Goal: Information Seeking & Learning: Learn about a topic

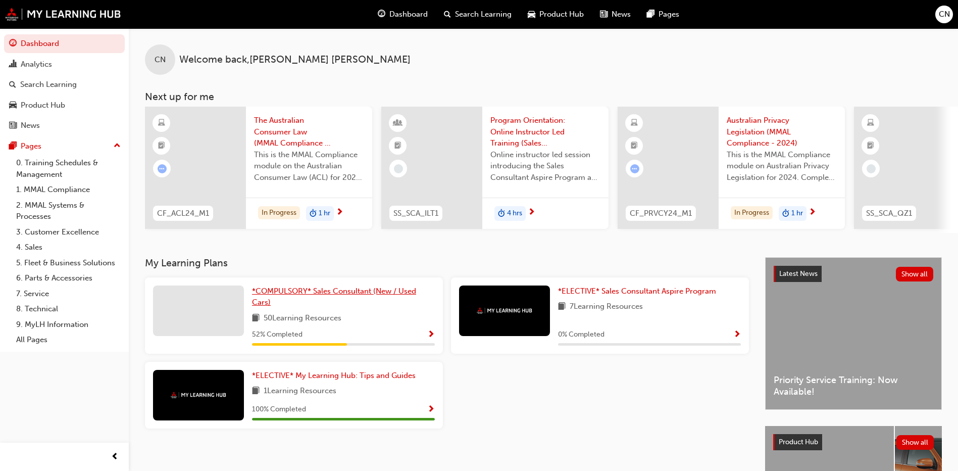
click at [295, 293] on span "*COMPULSORY* Sales Consultant (New / Used Cars)" at bounding box center [334, 296] width 164 height 21
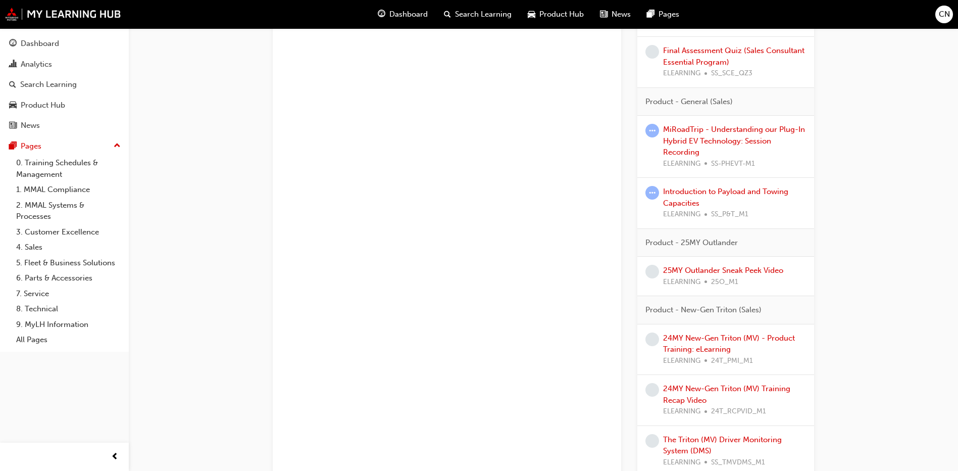
scroll to position [960, 0]
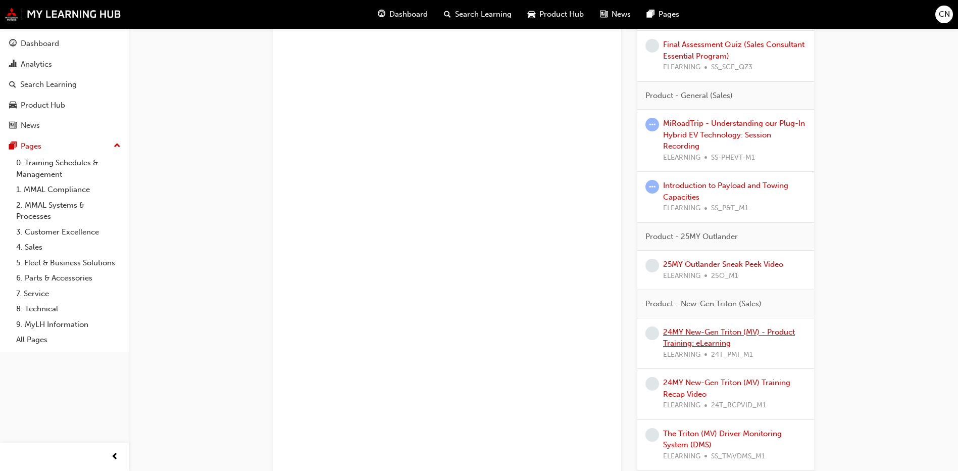
click at [702, 327] on link "24MY New-Gen Triton (MV) - Product Training: eLearning" at bounding box center [729, 337] width 132 height 21
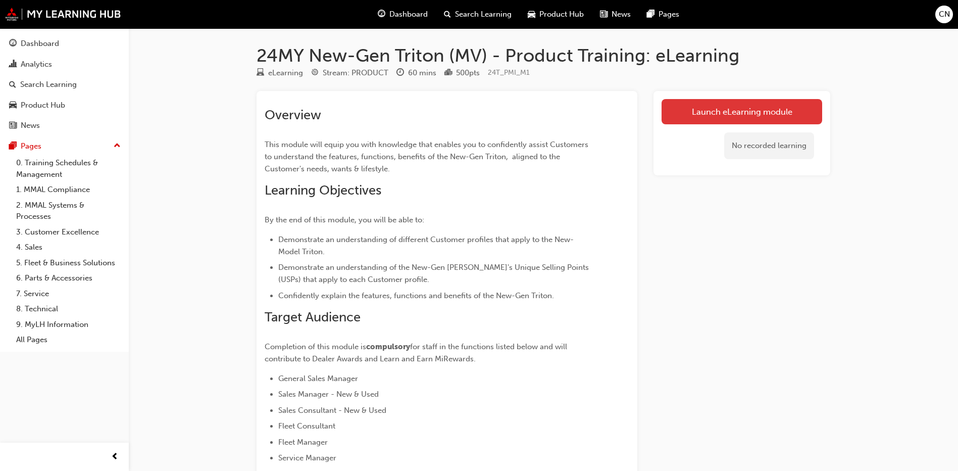
click at [724, 103] on link "Launch eLearning module" at bounding box center [742, 111] width 161 height 25
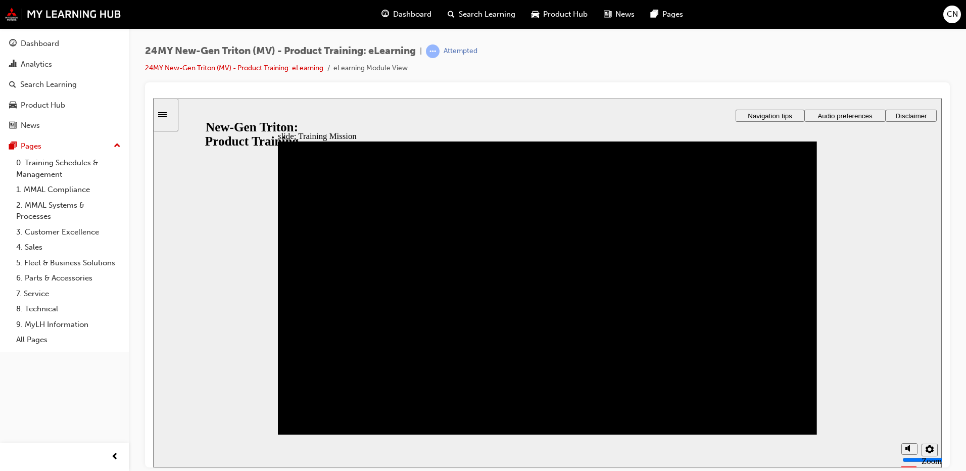
click at [850, 114] on span "Audio preferences" at bounding box center [845, 116] width 55 height 8
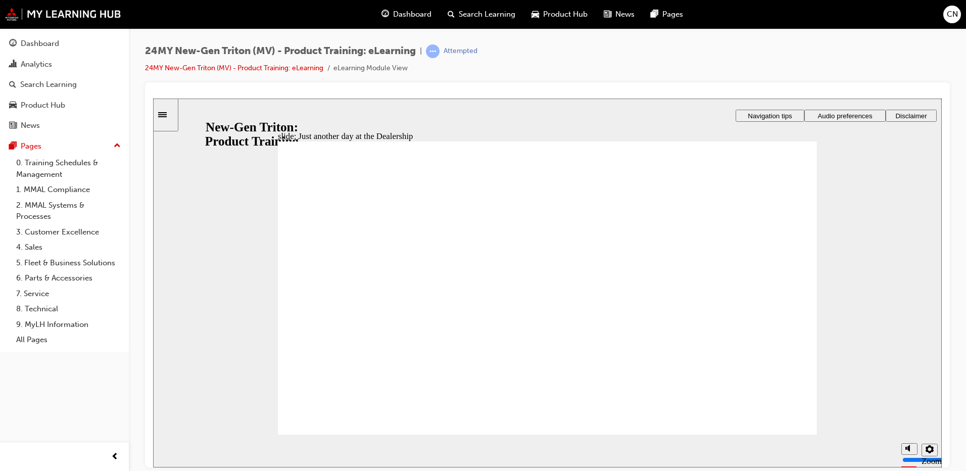
click at [850, 114] on span "Audio preferences" at bounding box center [845, 116] width 55 height 8
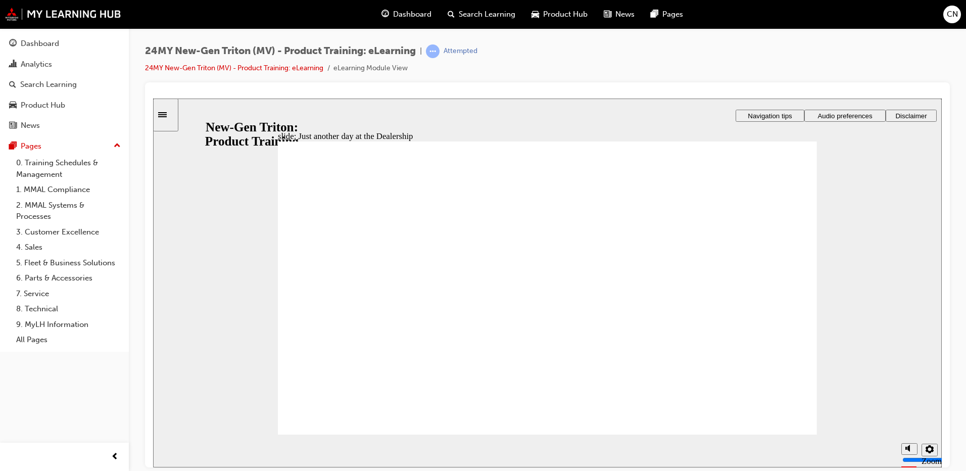
type input "260"
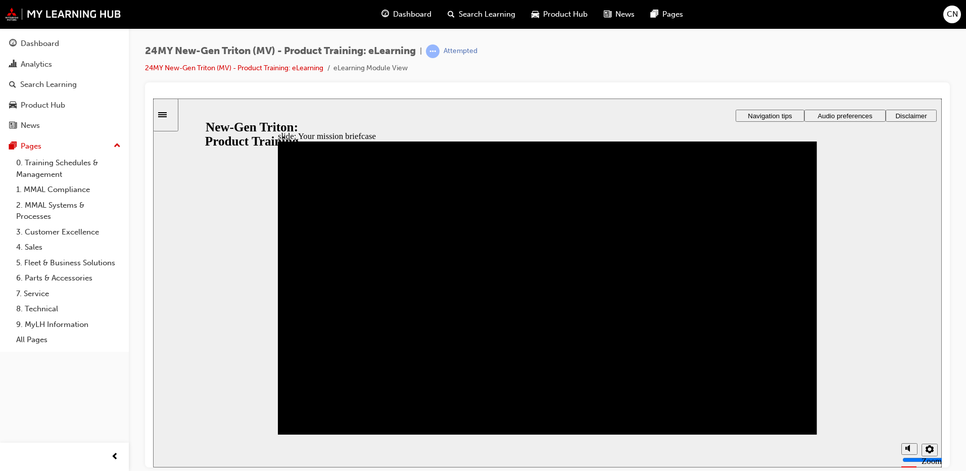
drag, startPoint x: 395, startPoint y: 348, endPoint x: 402, endPoint y: 325, distance: 23.2
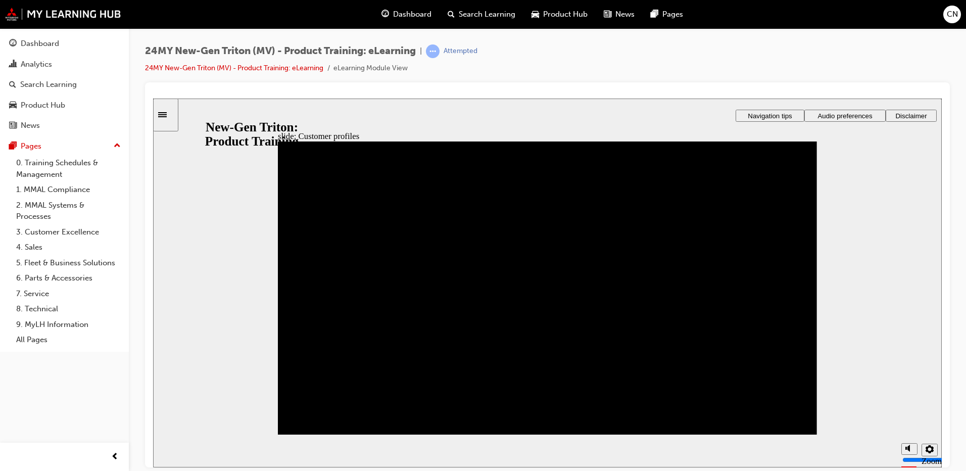
drag, startPoint x: 302, startPoint y: 347, endPoint x: 308, endPoint y: 286, distance: 61.0
drag, startPoint x: 506, startPoint y: 412, endPoint x: 576, endPoint y: 259, distance: 167.8
drag, startPoint x: 316, startPoint y: 396, endPoint x: 572, endPoint y: 288, distance: 277.9
drag, startPoint x: 508, startPoint y: 349, endPoint x: 314, endPoint y: 236, distance: 224.4
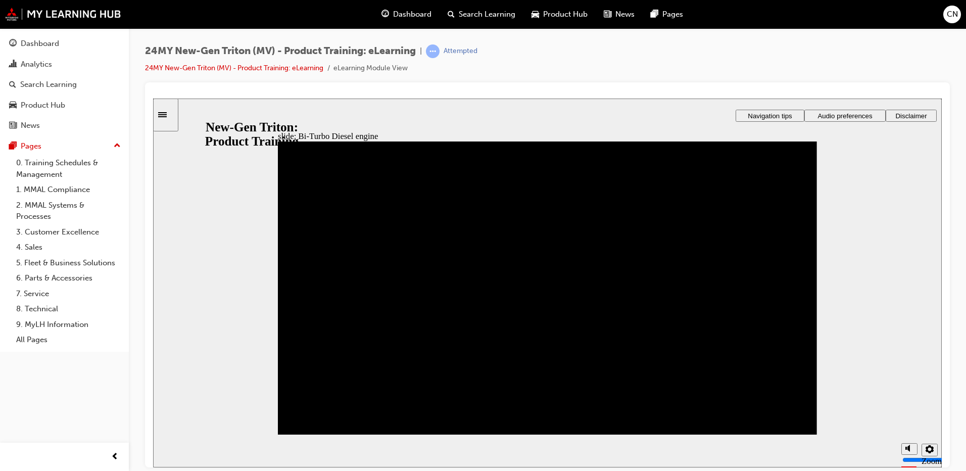
drag, startPoint x: 773, startPoint y: 219, endPoint x: 780, endPoint y: 252, distance: 33.7
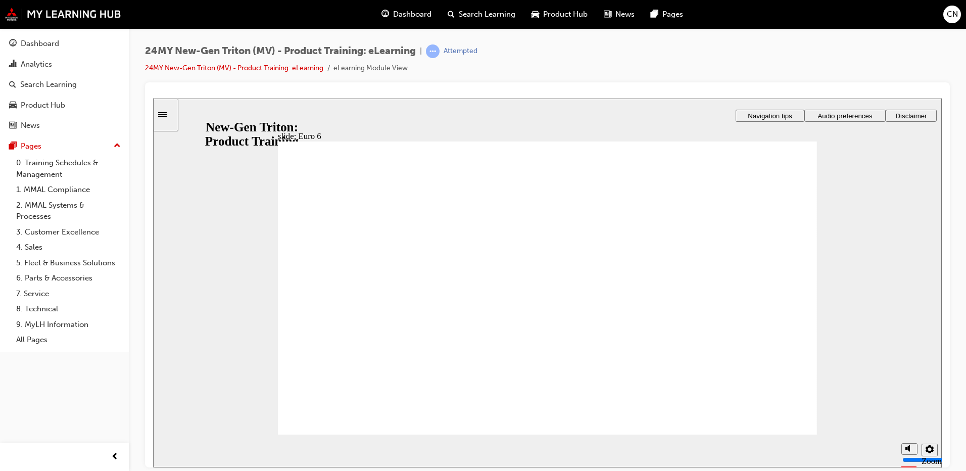
drag, startPoint x: 775, startPoint y: 187, endPoint x: 784, endPoint y: 182, distance: 10.6
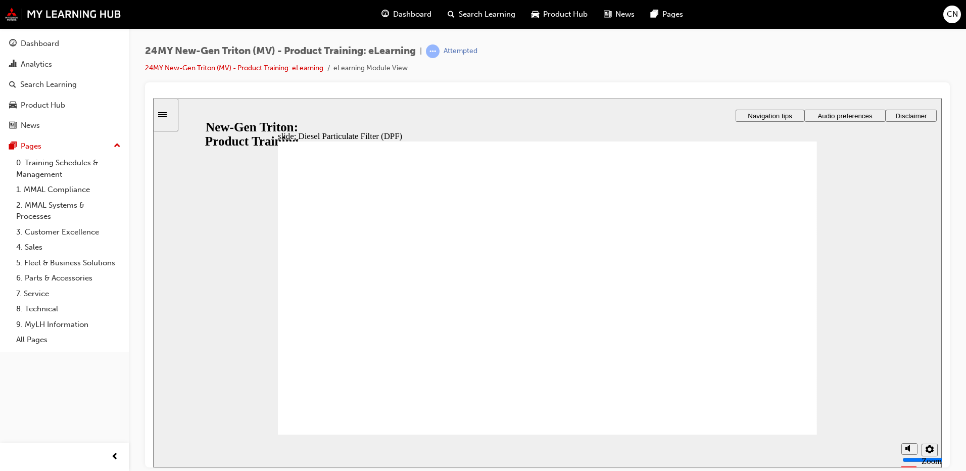
drag, startPoint x: 718, startPoint y: 228, endPoint x: 702, endPoint y: 204, distance: 28.7
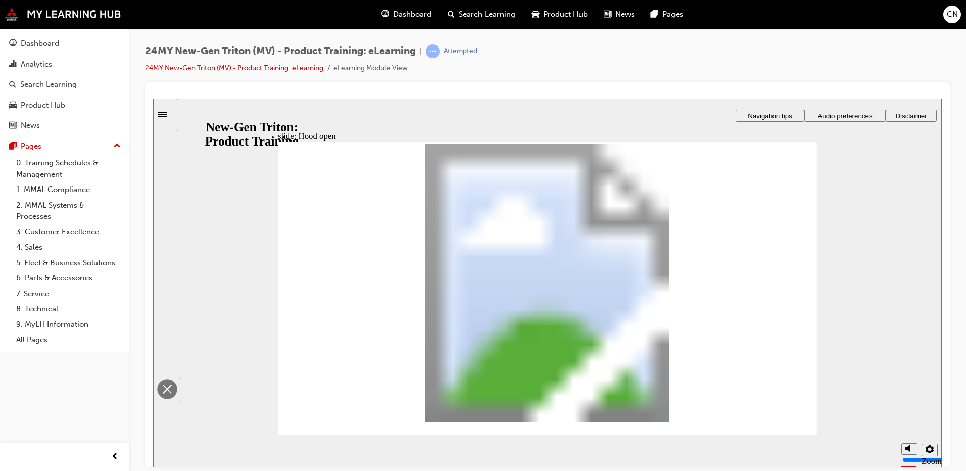
click at [172, 384] on polygon "Close" at bounding box center [167, 388] width 9 height 9
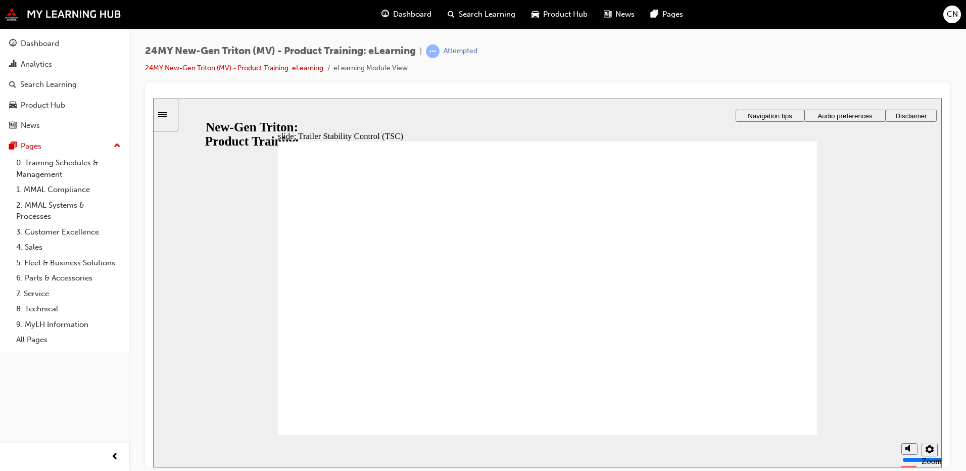
drag, startPoint x: 423, startPoint y: 359, endPoint x: 389, endPoint y: 367, distance: 35.2
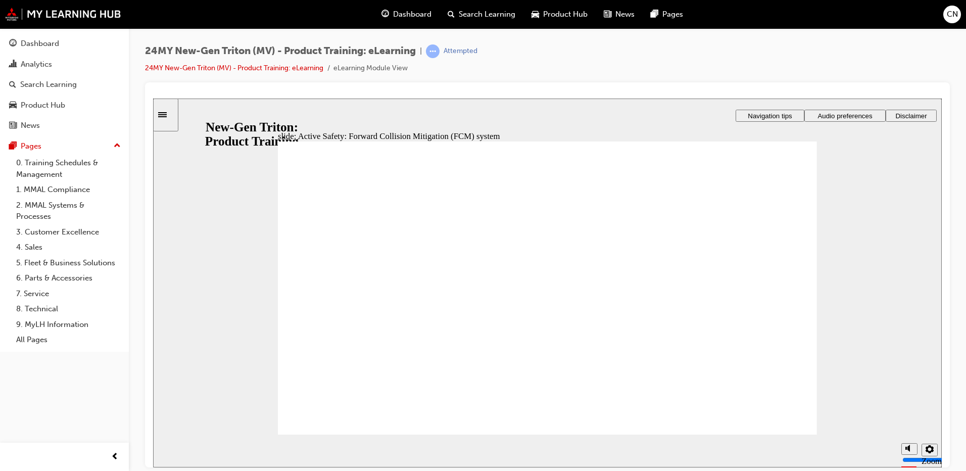
drag, startPoint x: 787, startPoint y: 411, endPoint x: 790, endPoint y: 401, distance: 11.0
